Goal: Task Accomplishment & Management: Use online tool/utility

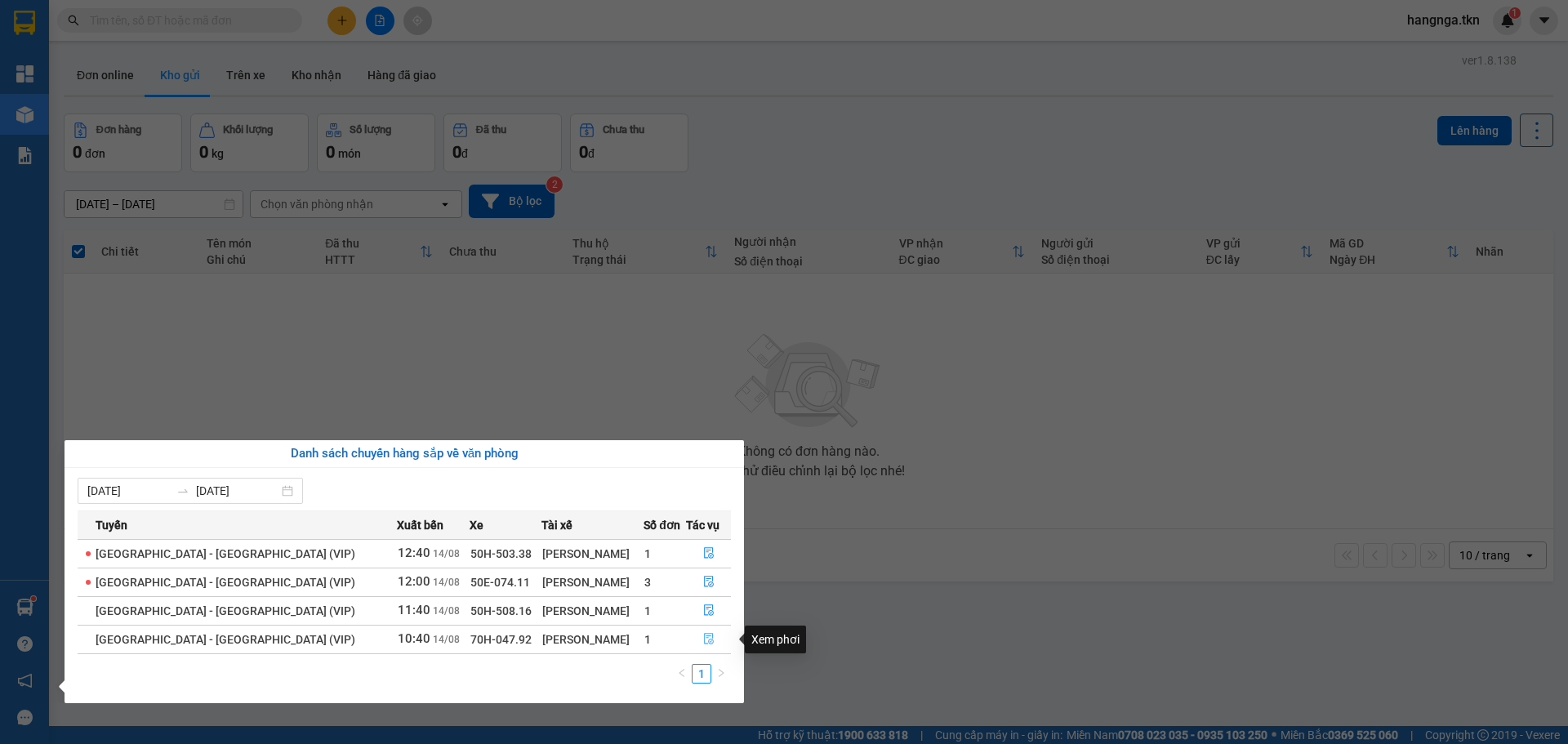
click at [706, 640] on icon "file-done" at bounding box center [708, 639] width 10 height 11
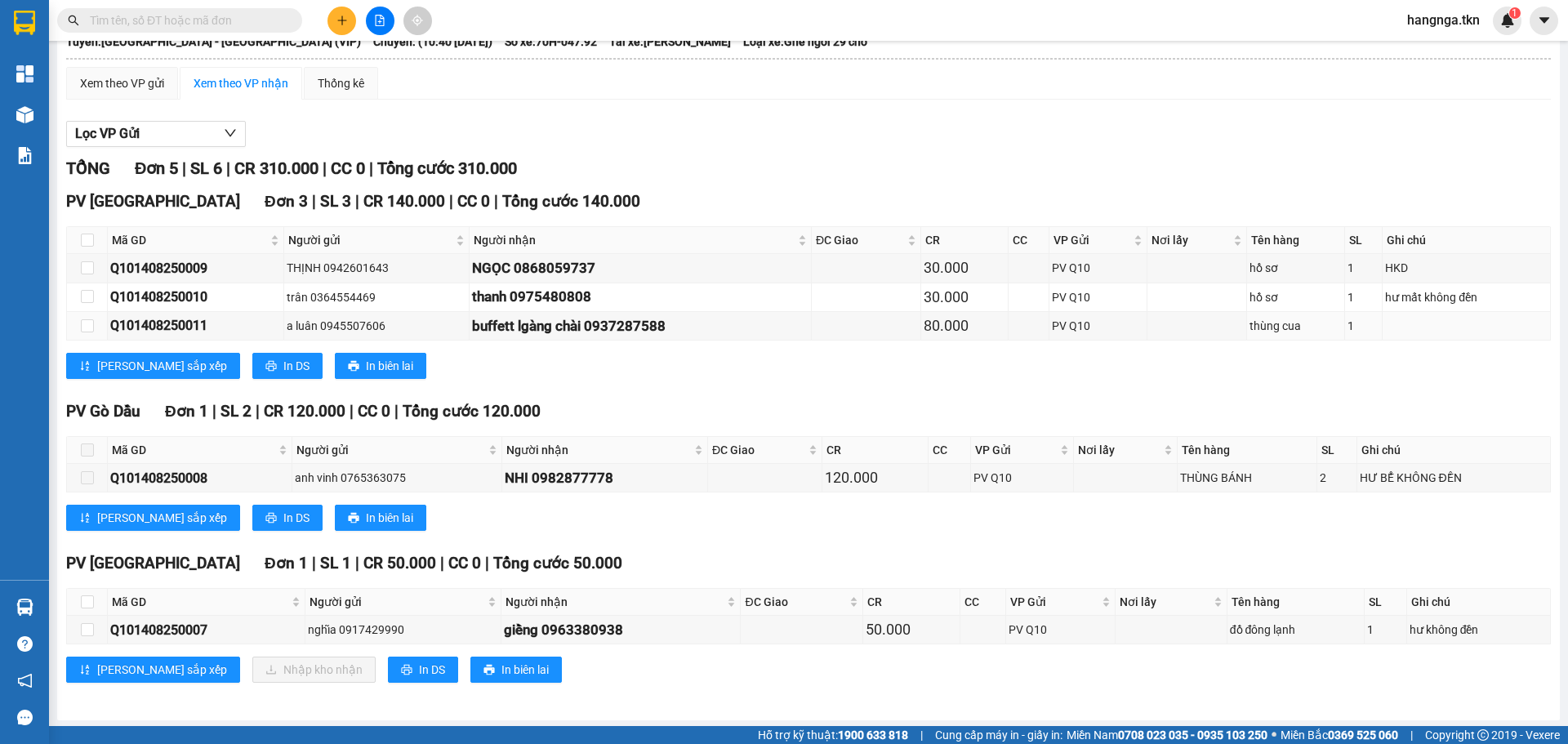
scroll to position [104, 0]
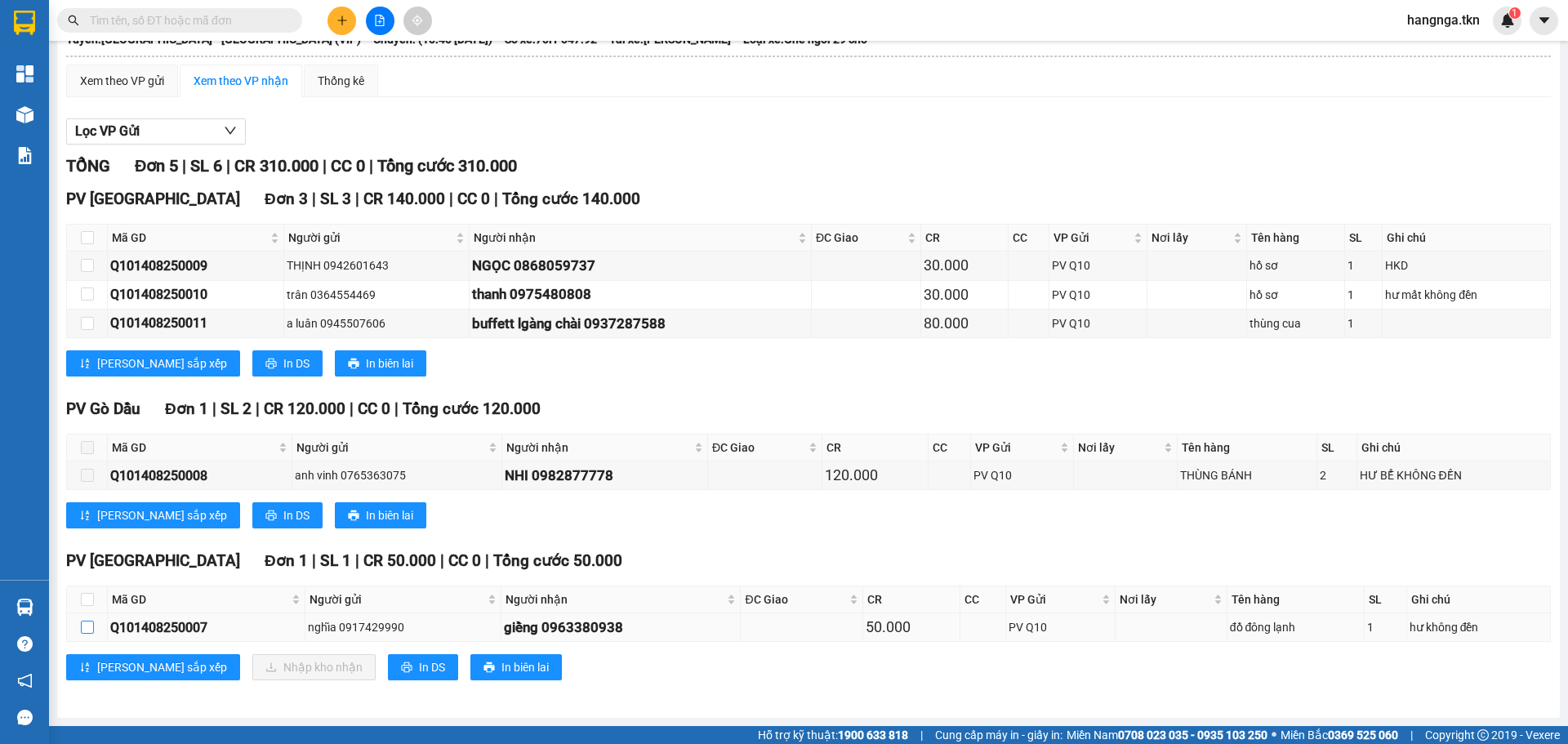
click at [90, 628] on input "checkbox" at bounding box center [87, 627] width 13 height 13
checkbox input "true"
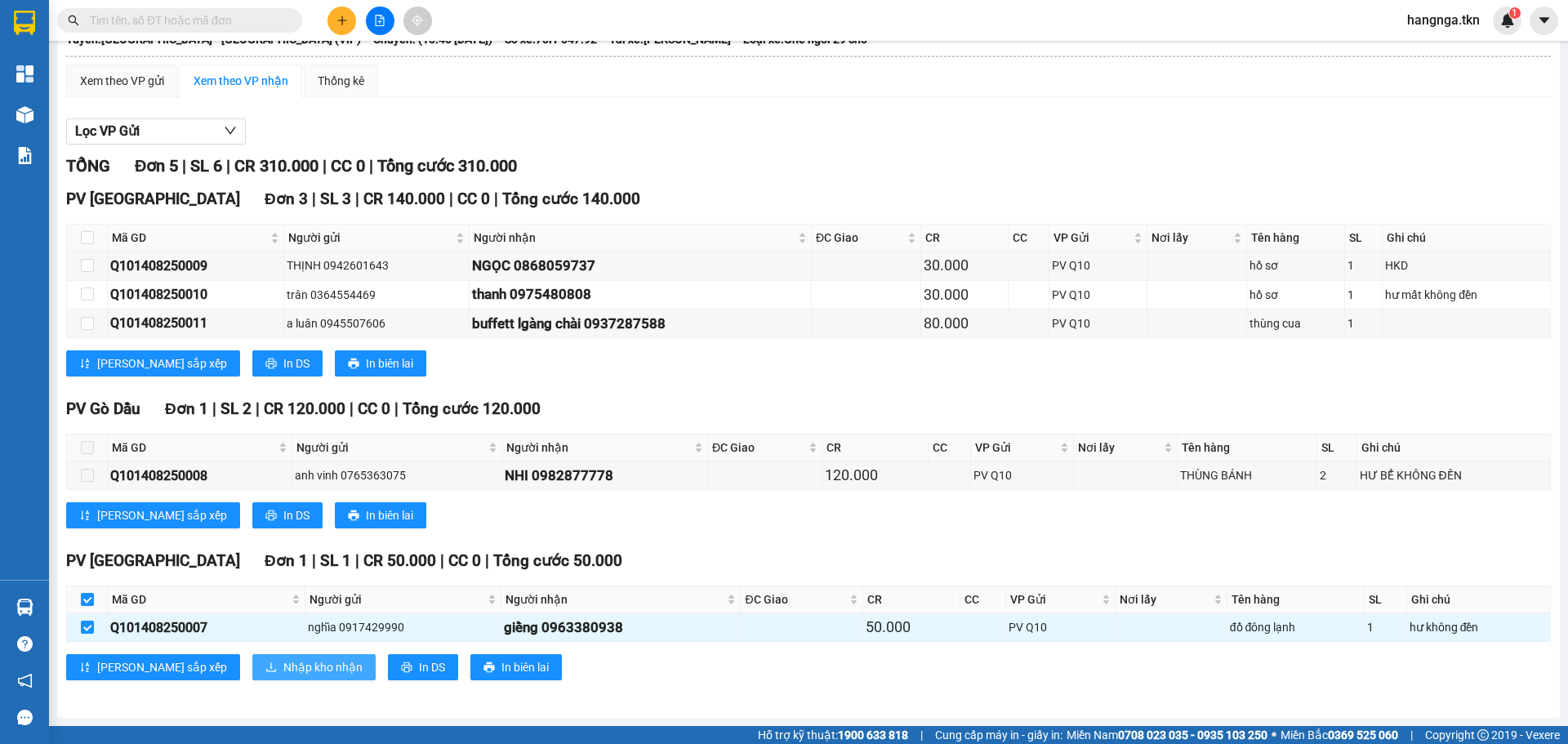
click at [283, 671] on span "Nhập kho nhận" at bounding box center [322, 667] width 79 height 18
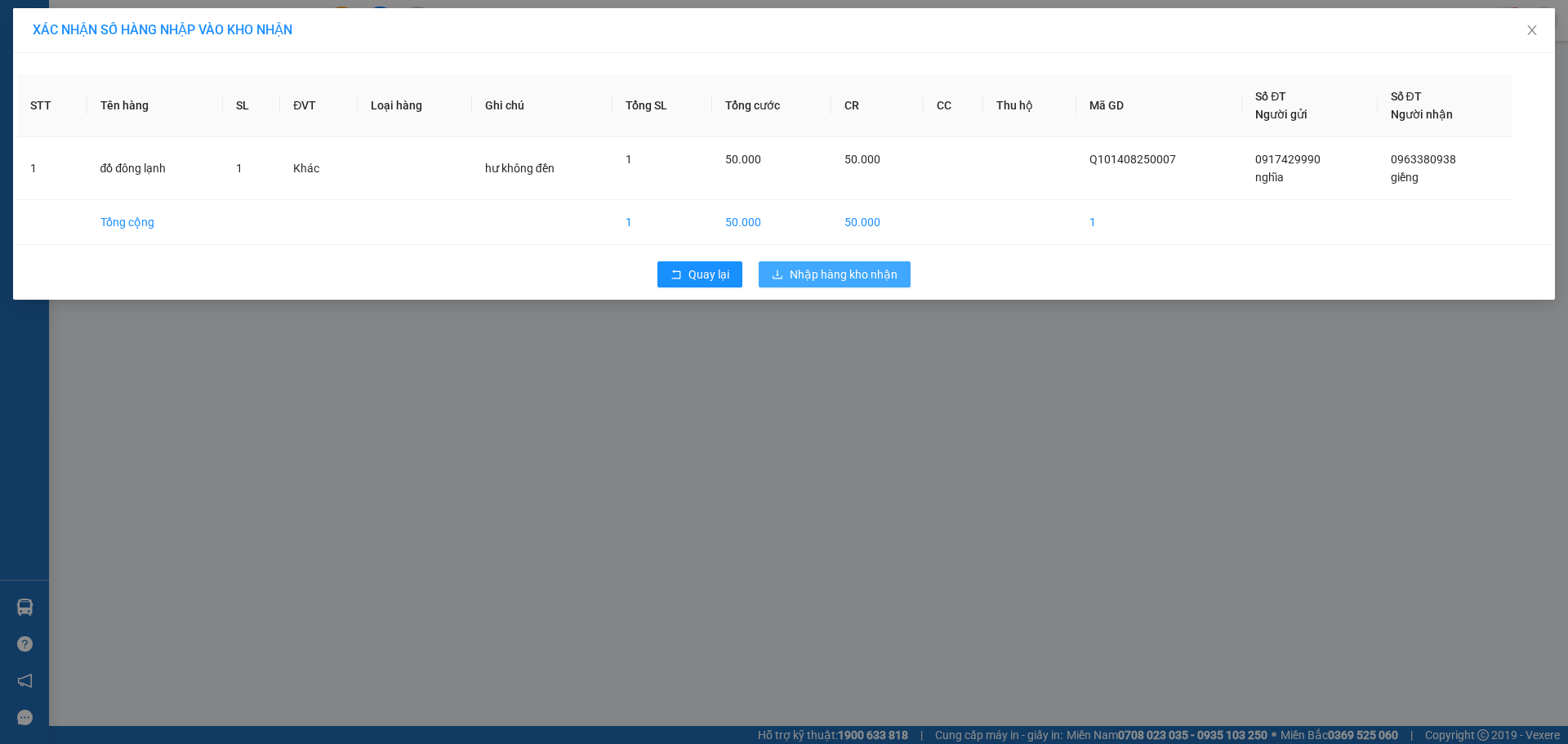
click at [868, 280] on span "Nhập hàng kho nhận" at bounding box center [843, 274] width 107 height 18
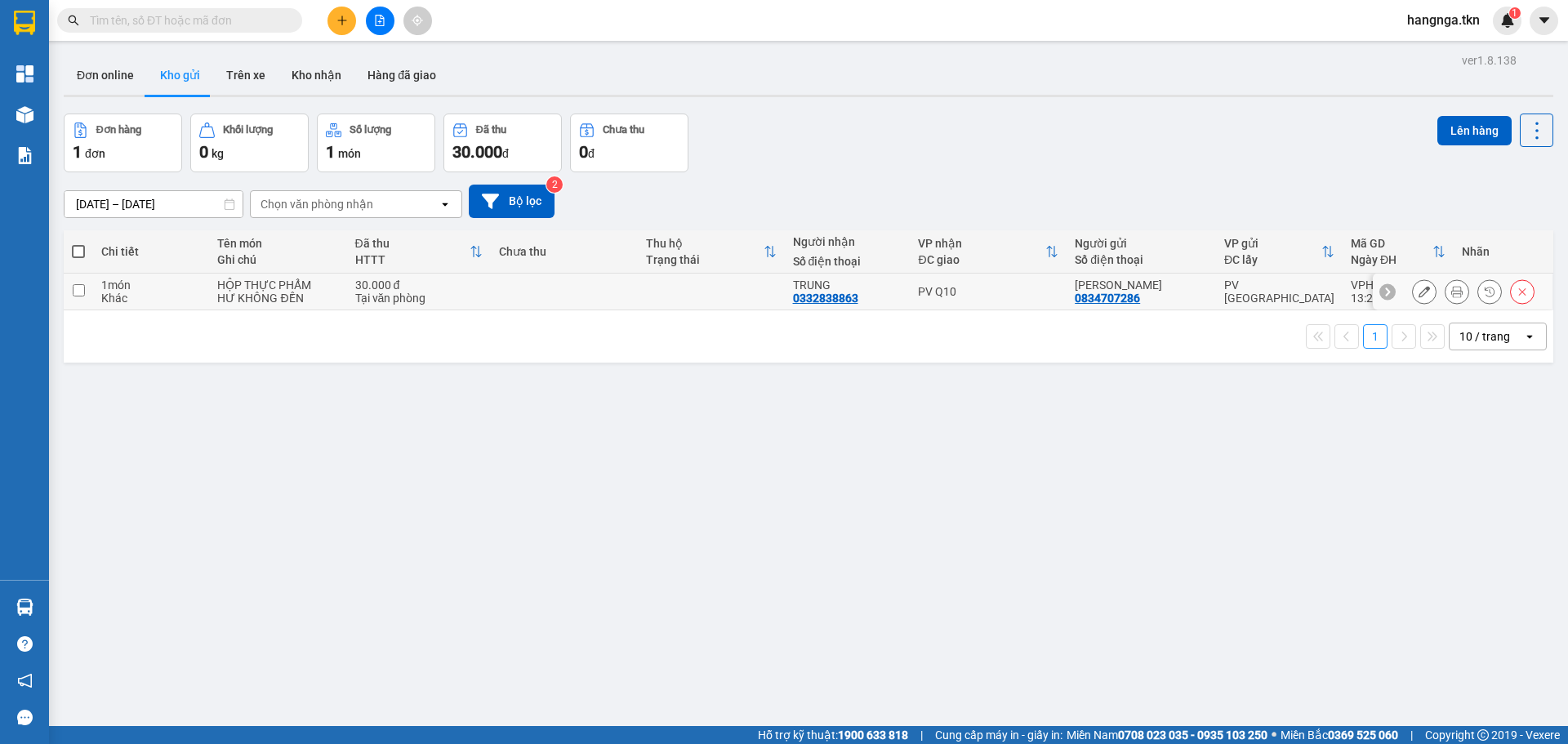
click at [82, 291] on input "checkbox" at bounding box center [79, 290] width 12 height 12
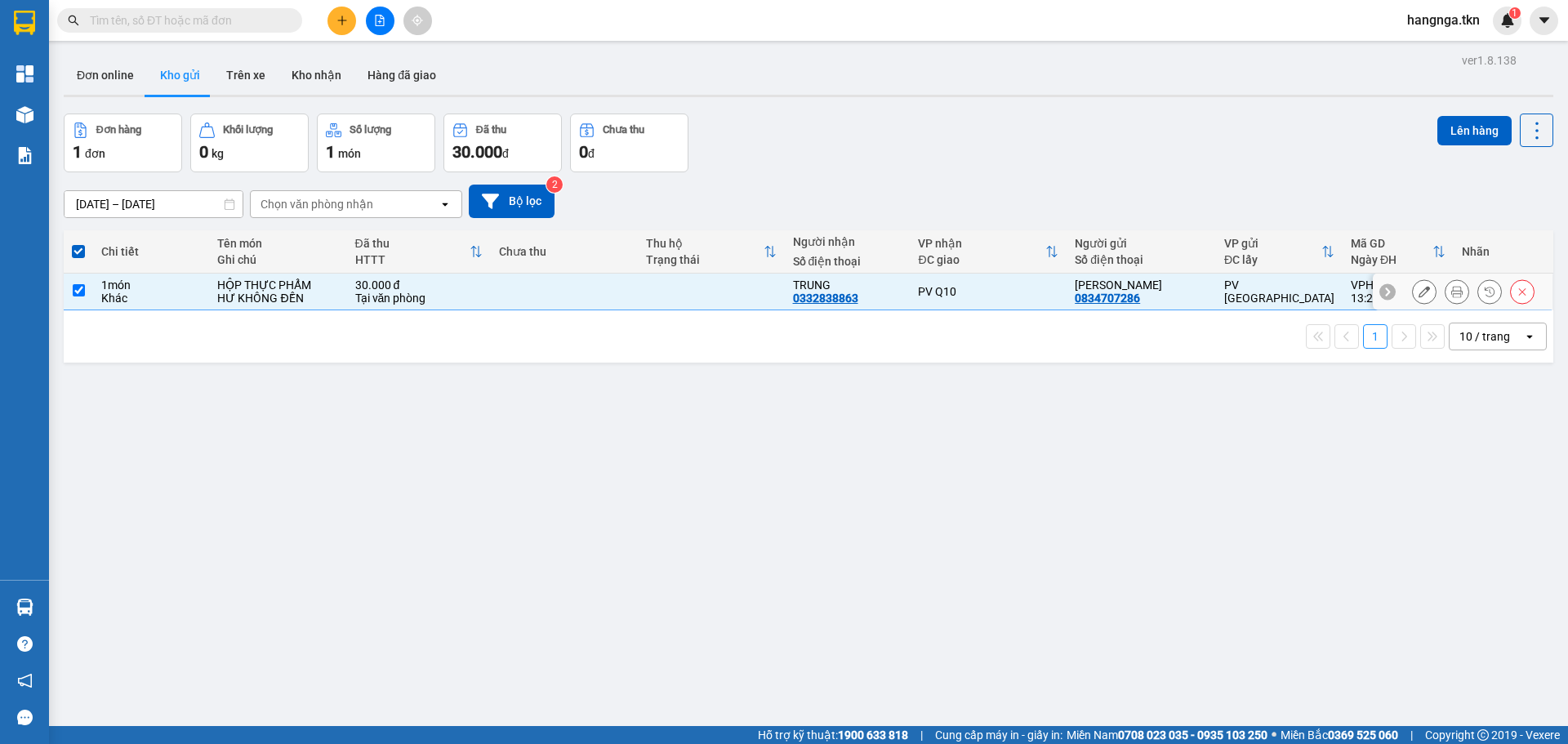
click at [80, 289] on input "checkbox" at bounding box center [79, 290] width 12 height 12
checkbox input "false"
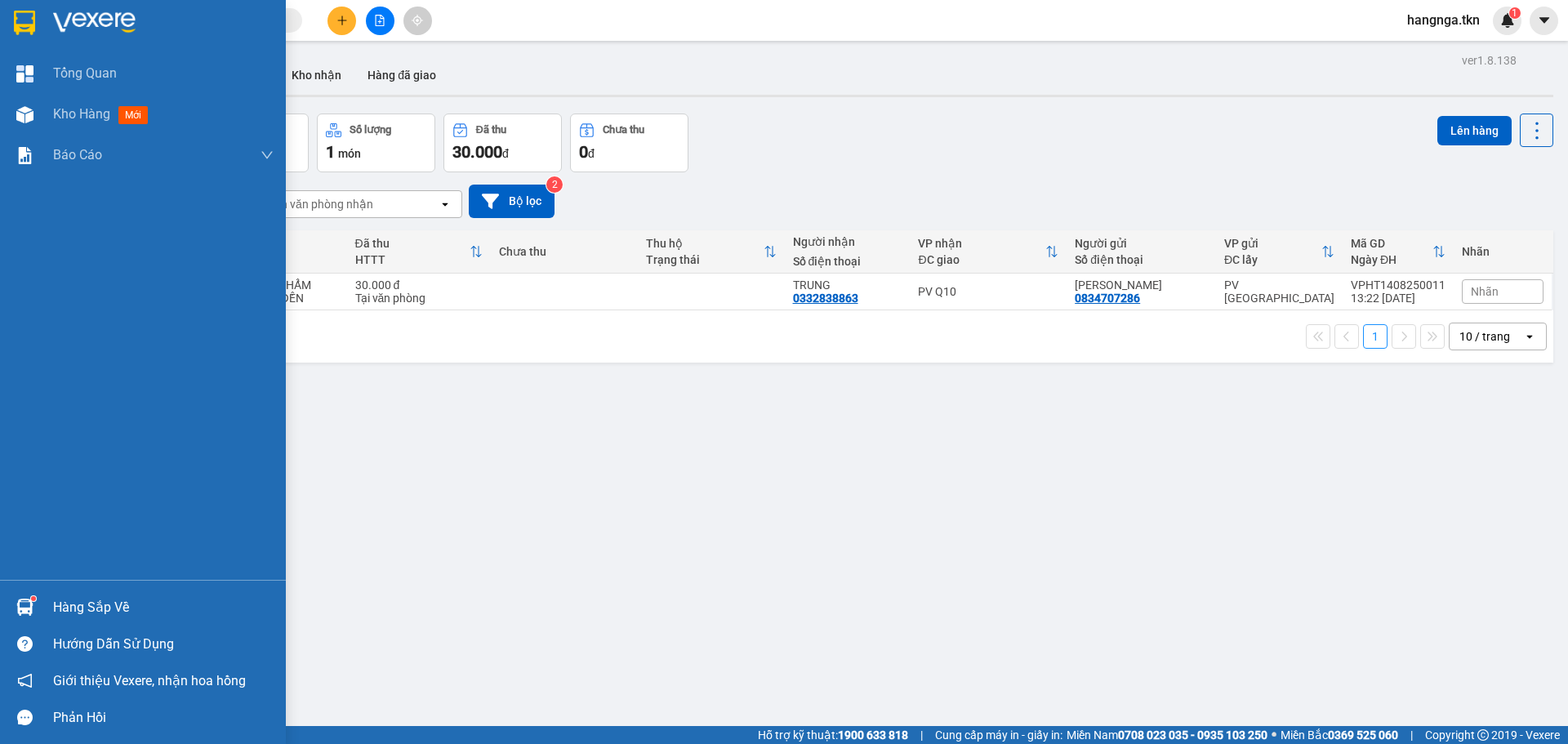
click at [56, 606] on div "Hàng sắp về" at bounding box center [163, 608] width 220 height 24
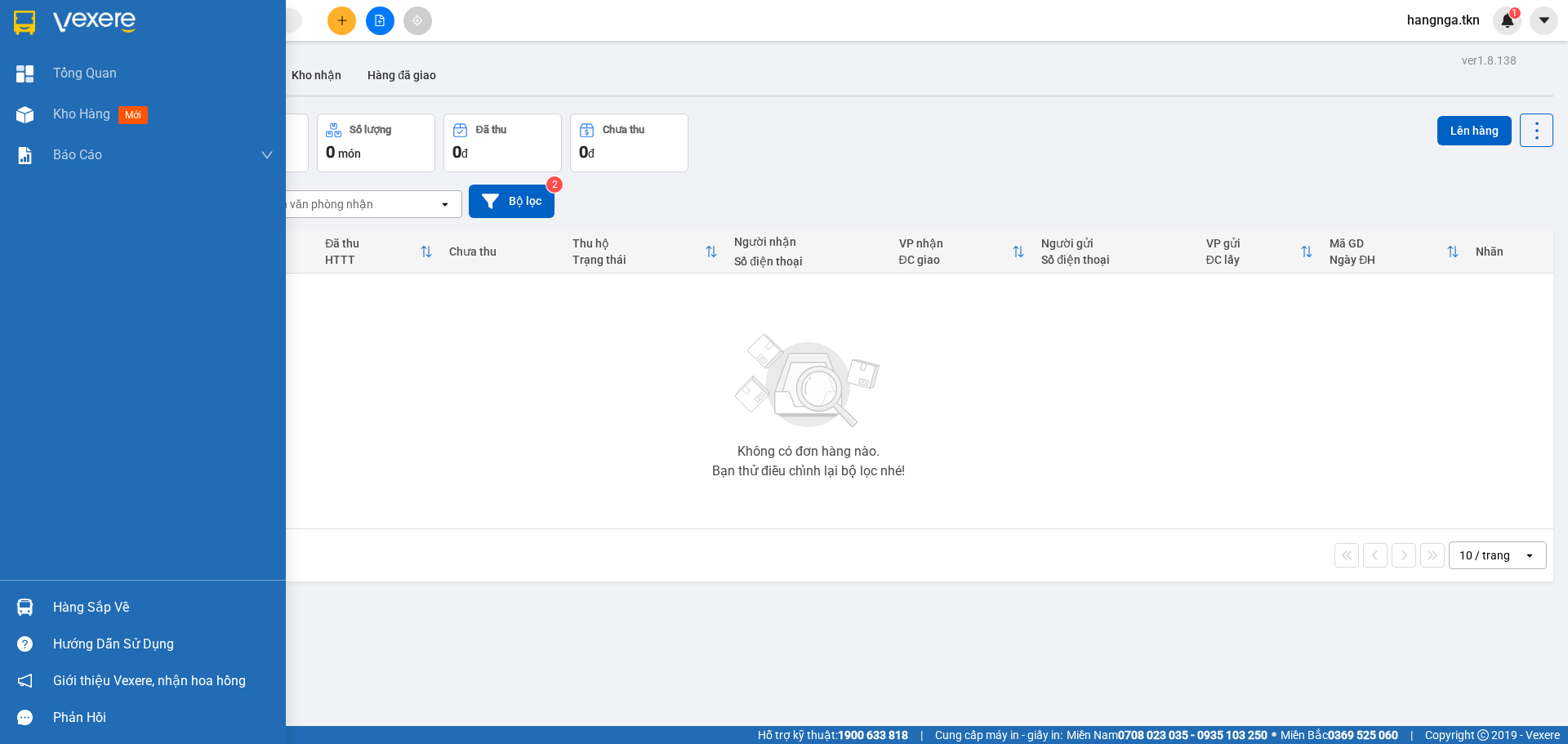
click at [129, 606] on div "Hàng sắp về" at bounding box center [163, 608] width 220 height 24
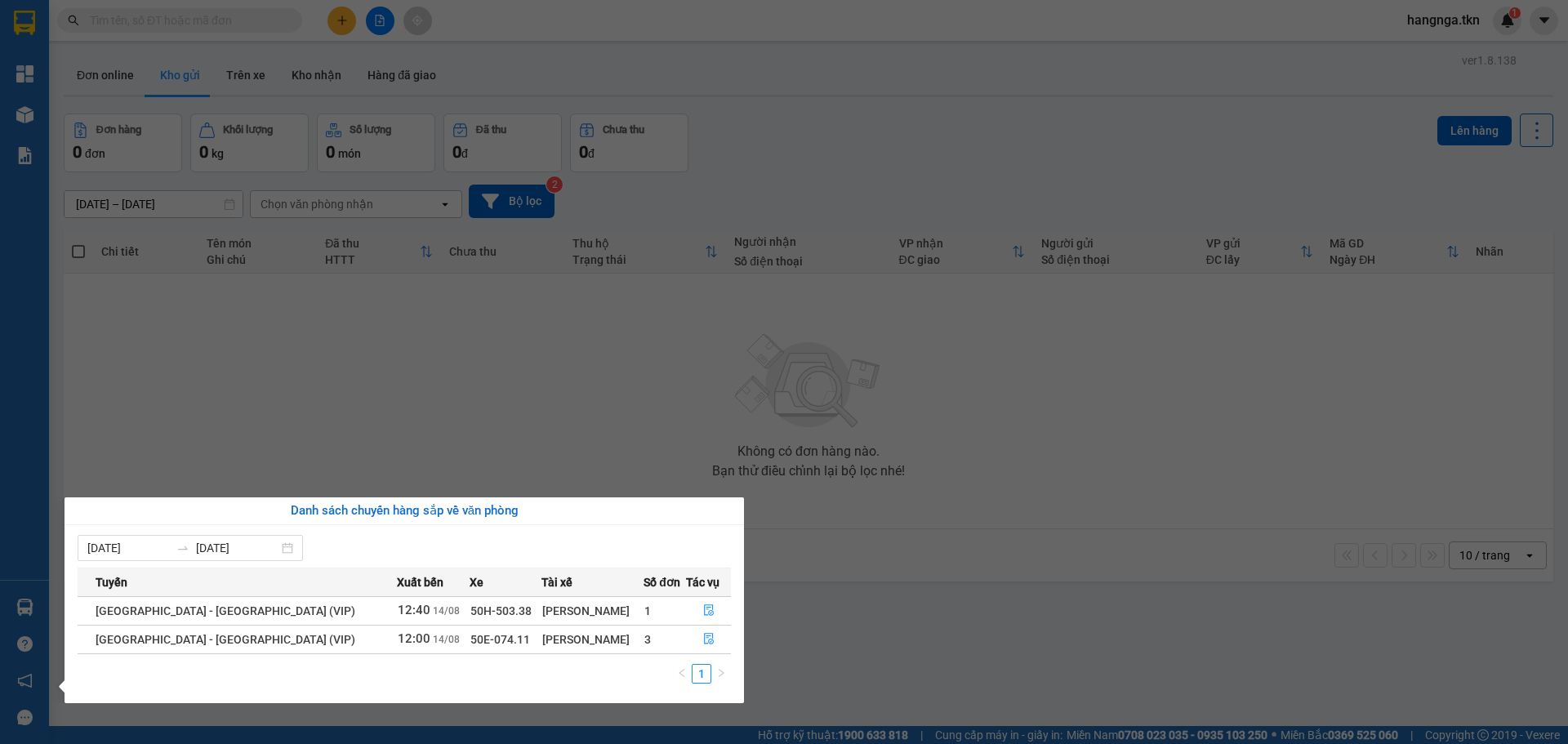
click at [187, 351] on section "Kết quả tìm kiếm ( 0 ) Bộ lọc No Data hangnga.tkn 1 Tổng Quan Kho hàng mới Báo …" at bounding box center [784, 372] width 1568 height 744
